Goal: Task Accomplishment & Management: Manage account settings

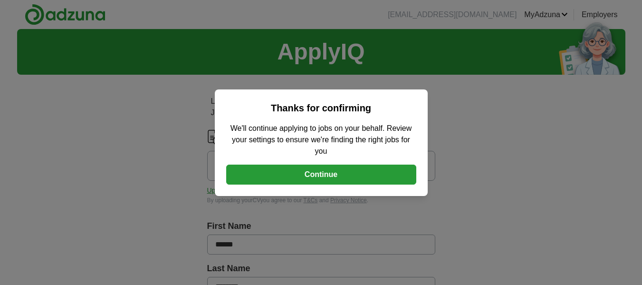
click at [320, 178] on button "Continue" at bounding box center [321, 175] width 190 height 20
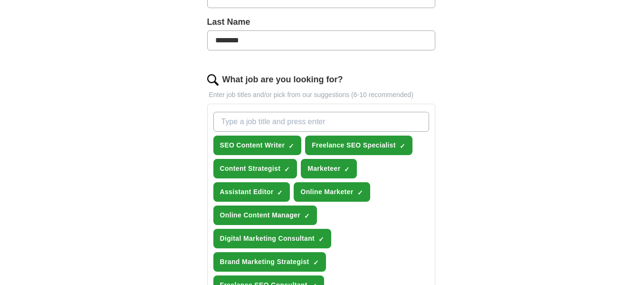
scroll to position [250, 0]
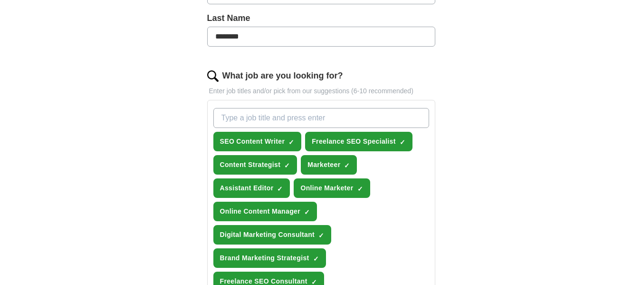
click at [263, 115] on input "What job are you looking for?" at bounding box center [321, 118] width 216 height 20
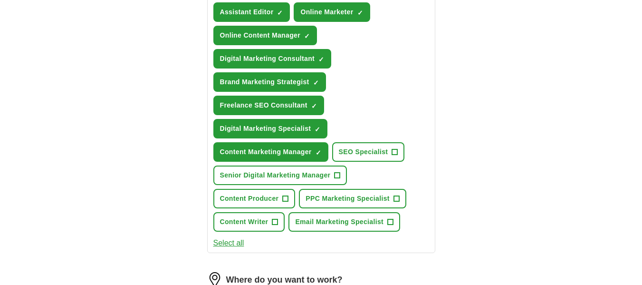
scroll to position [428, 0]
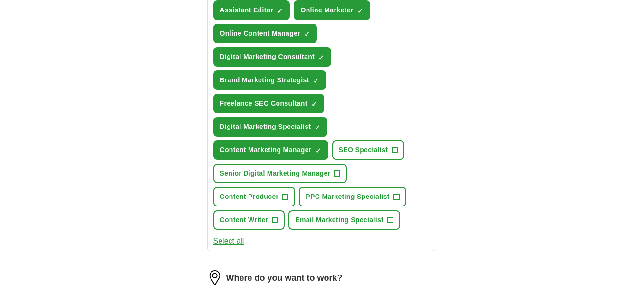
type input "Digital marketing Specialists"
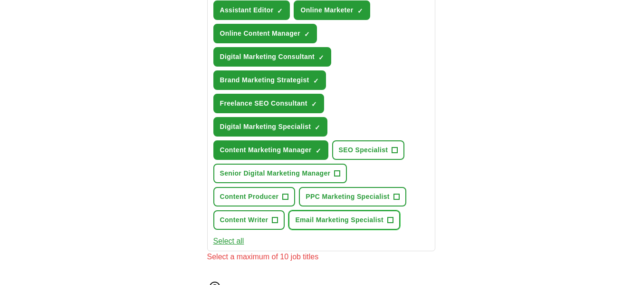
click at [389, 218] on span "+" at bounding box center [391, 220] width 6 height 8
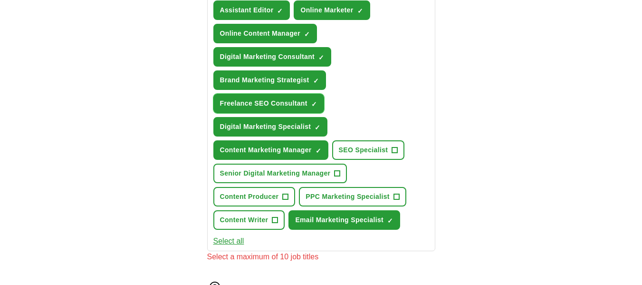
click at [318, 102] on button "Freelance SEO Consultant ✓ ×" at bounding box center [268, 103] width 111 height 19
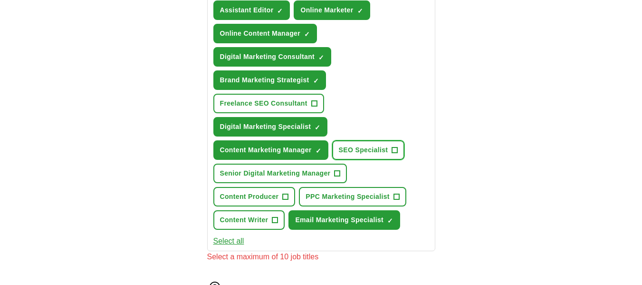
click at [396, 147] on span "+" at bounding box center [395, 150] width 6 height 8
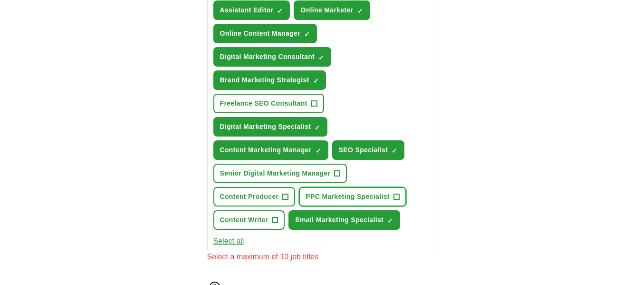
click at [400, 197] on button "PPC Marketing Specialist +" at bounding box center [352, 196] width 107 height 19
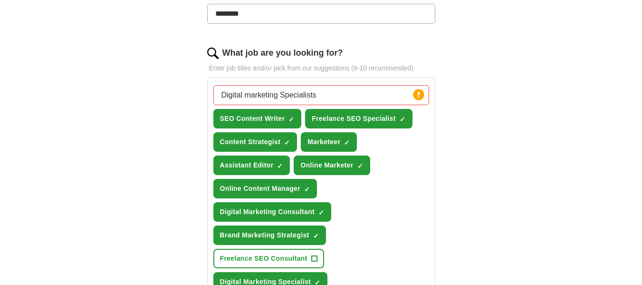
scroll to position [281, 0]
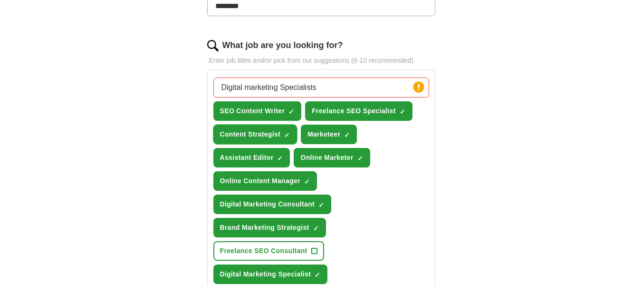
click at [0, 0] on span "×" at bounding box center [0, 0] width 0 height 0
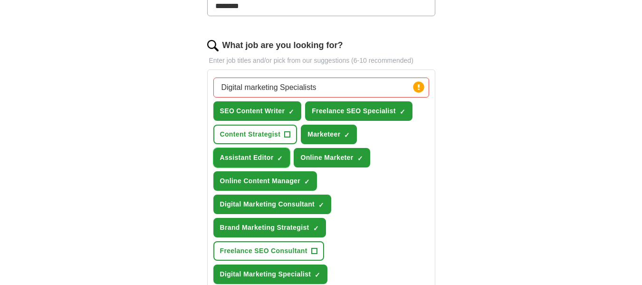
click at [283, 160] on span "✓ ×" at bounding box center [280, 158] width 6 height 6
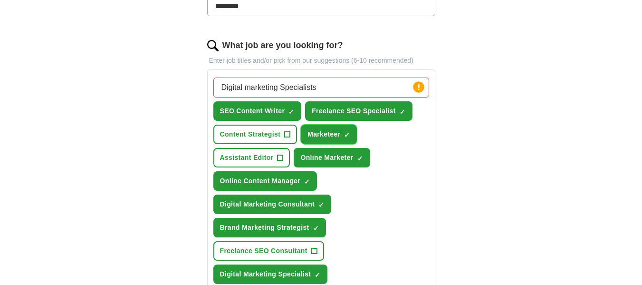
click at [0, 0] on span "×" at bounding box center [0, 0] width 0 height 0
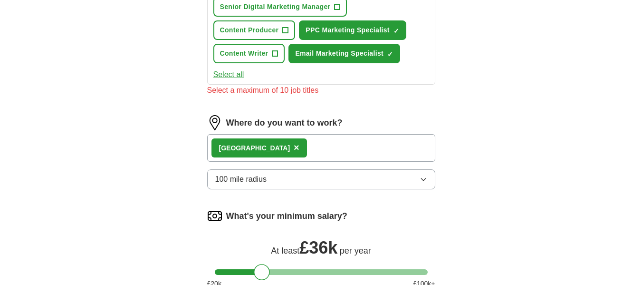
scroll to position [604, 0]
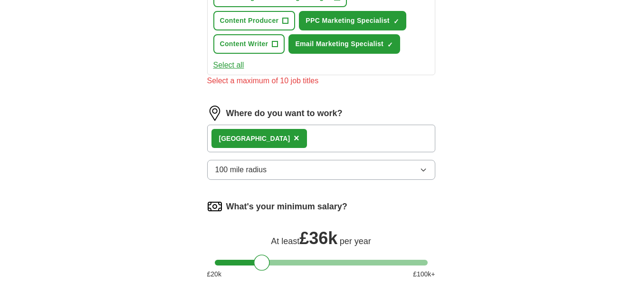
click at [364, 146] on div "London ×" at bounding box center [321, 139] width 228 height 28
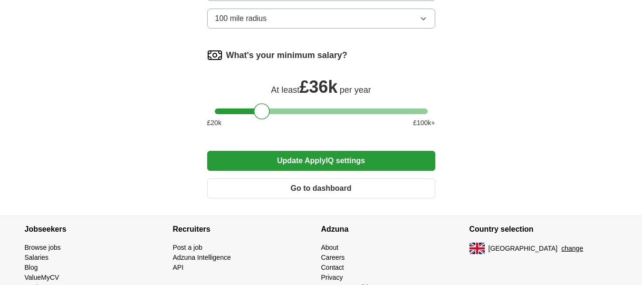
scroll to position [761, 0]
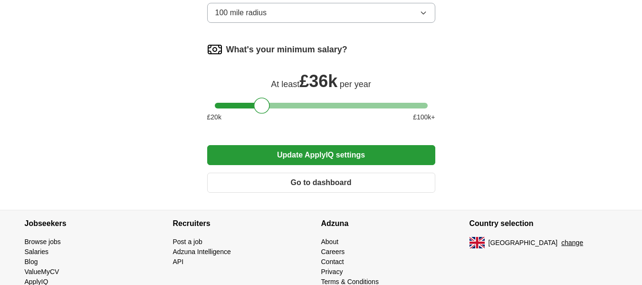
click at [328, 155] on button "Update ApplyIQ settings" at bounding box center [321, 155] width 228 height 20
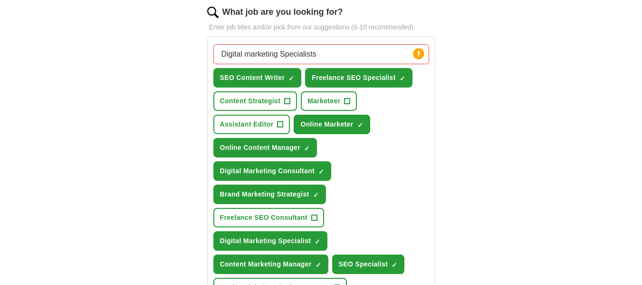
scroll to position [316, 0]
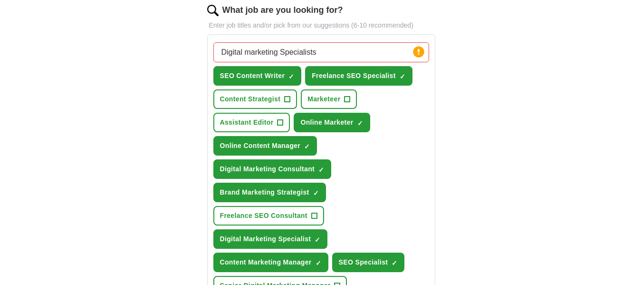
click at [455, 104] on div "Let ApplyIQ do the hard work of searching and applying for jobs. Just tell us w…" at bounding box center [321, 234] width 304 height 935
click at [365, 122] on button "Online Marketer ✓ ×" at bounding box center [332, 122] width 76 height 19
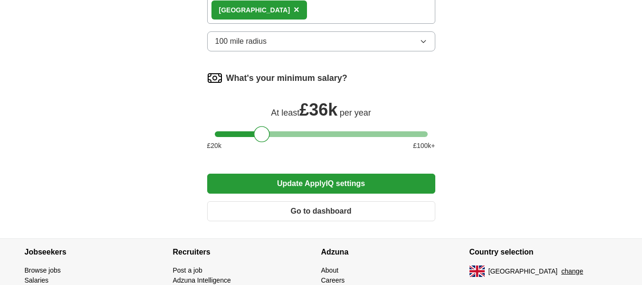
scroll to position [780, 0]
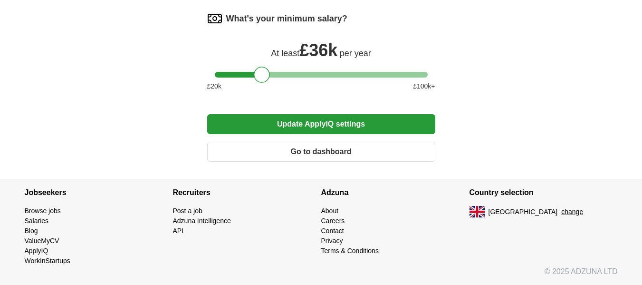
click at [317, 127] on button "Update ApplyIQ settings" at bounding box center [321, 124] width 228 height 20
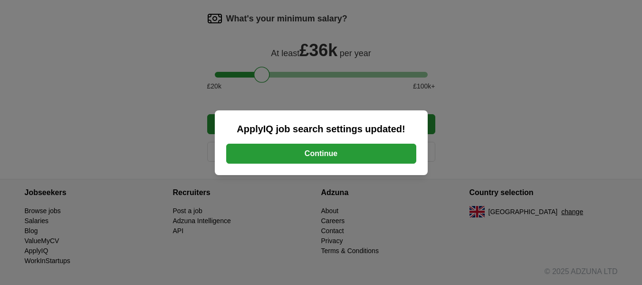
click at [316, 154] on button "Continue" at bounding box center [321, 154] width 190 height 20
